Goal: Task Accomplishment & Management: Manage account settings

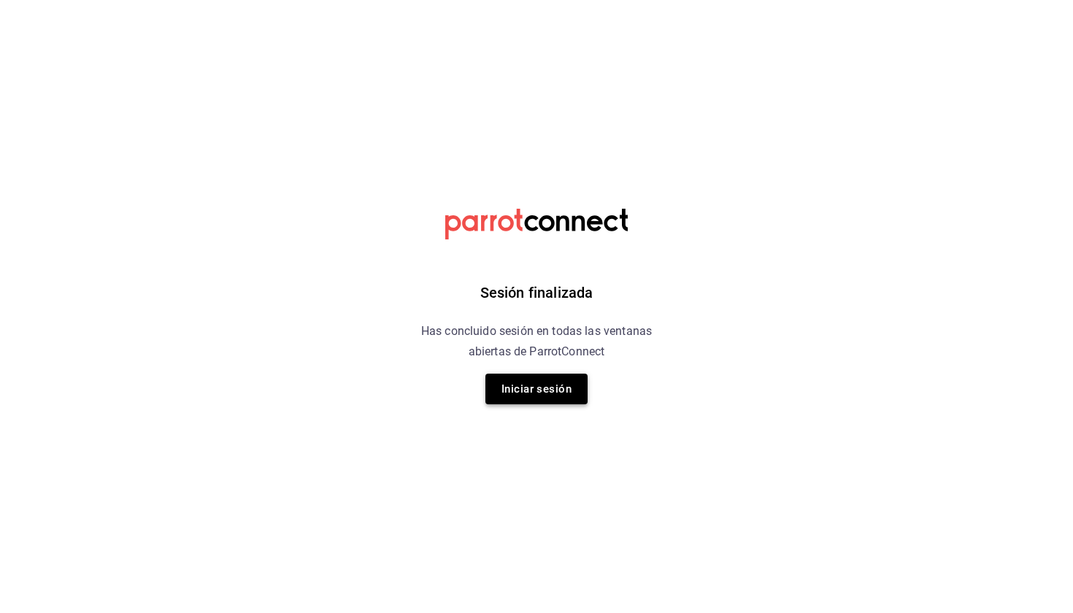
click at [515, 388] on button "Iniciar sesión" at bounding box center [536, 389] width 102 height 31
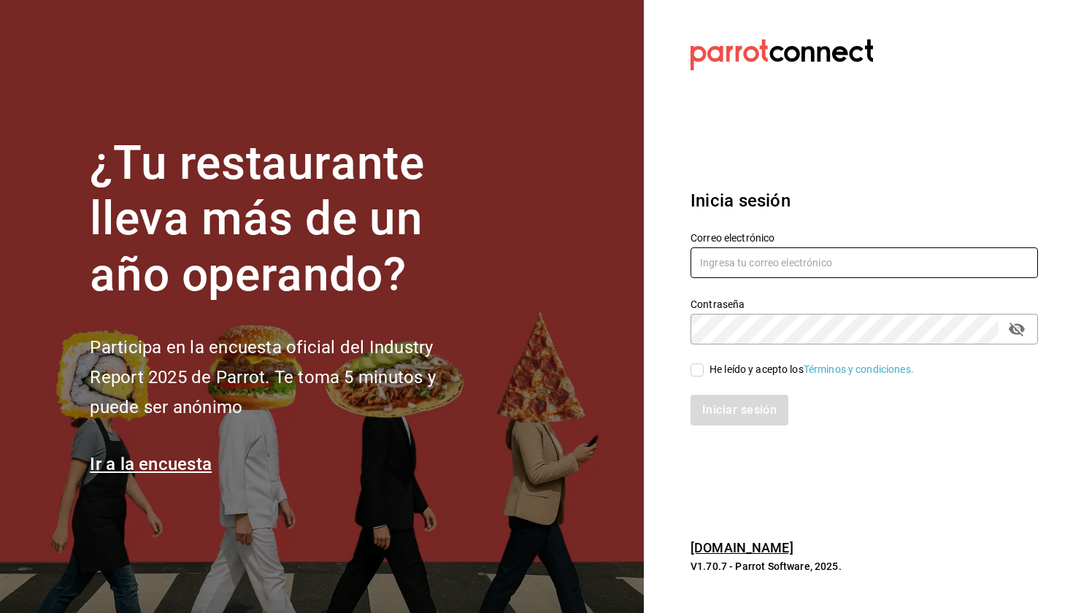
type input "[EMAIL_ADDRESS][DOMAIN_NAME]"
click at [704, 370] on span "He leído y acepto los Términos y condiciones." at bounding box center [809, 369] width 210 height 15
click at [704, 370] on input "He leído y acepto los Términos y condiciones." at bounding box center [697, 370] width 13 height 13
checkbox input "true"
click at [733, 414] on button "Iniciar sesión" at bounding box center [740, 410] width 99 height 31
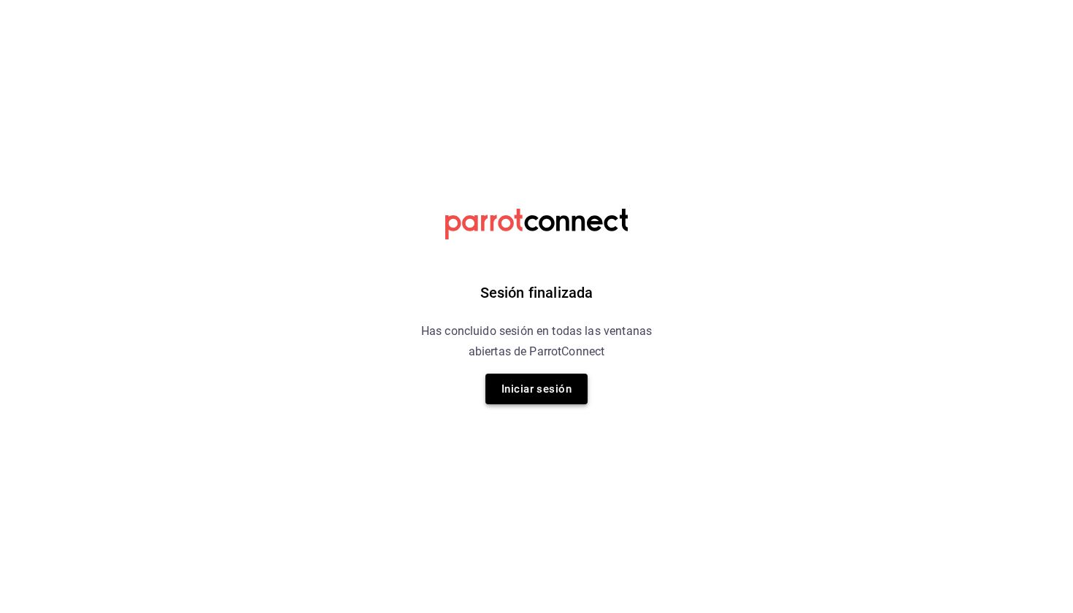
click at [573, 380] on button "Iniciar sesión" at bounding box center [536, 389] width 102 height 31
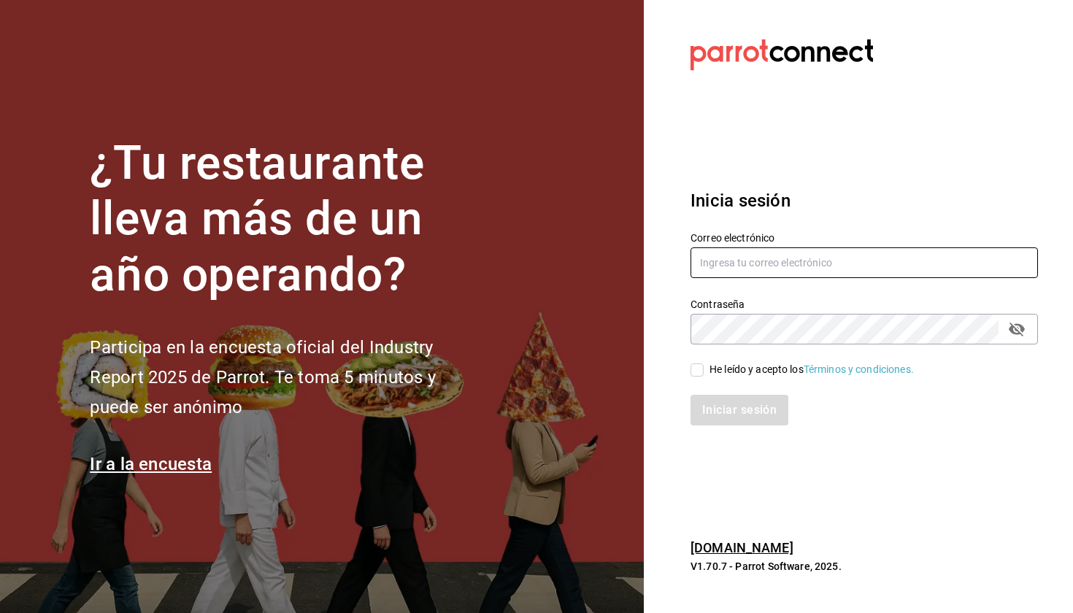
type input "[EMAIL_ADDRESS][DOMAIN_NAME]"
click at [695, 370] on input "He leído y acepto los Términos y condiciones." at bounding box center [697, 370] width 13 height 13
checkbox input "true"
click at [736, 418] on button "Iniciar sesión" at bounding box center [740, 410] width 99 height 31
